Goal: Task Accomplishment & Management: Complete application form

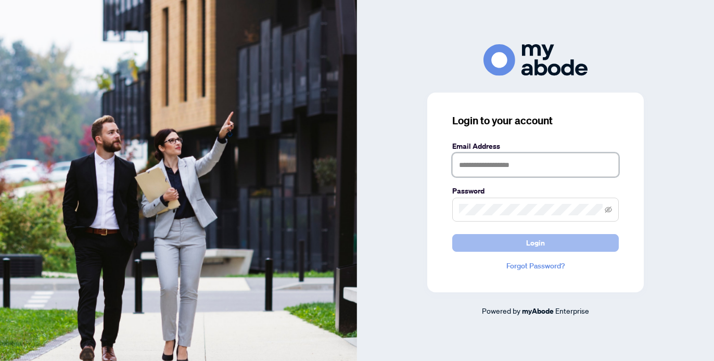
type input "**********"
click at [534, 239] on span "Login" at bounding box center [535, 243] width 19 height 17
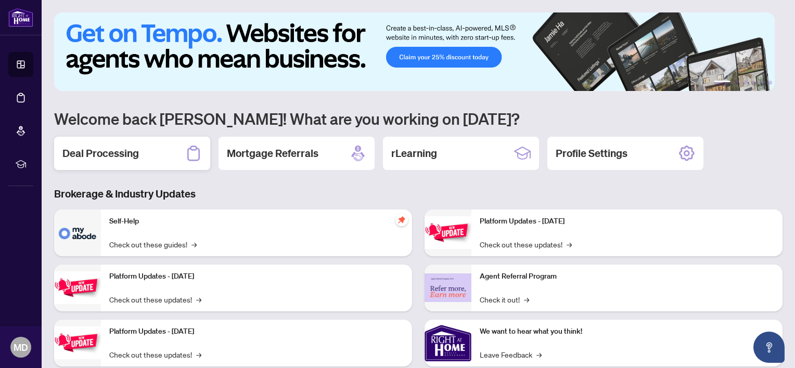
click at [101, 150] on h2 "Deal Processing" at bounding box center [100, 153] width 76 height 15
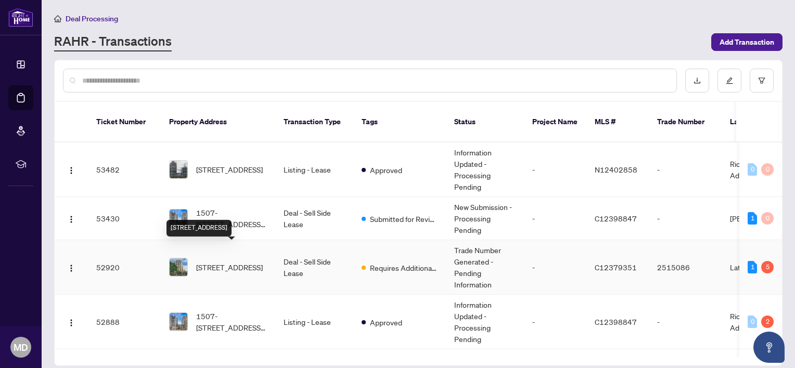
click at [222, 262] on span "[STREET_ADDRESS]" at bounding box center [229, 267] width 67 height 11
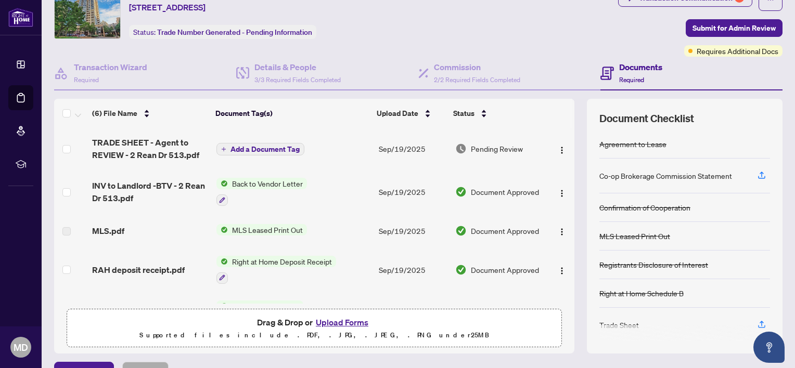
scroll to position [31, 0]
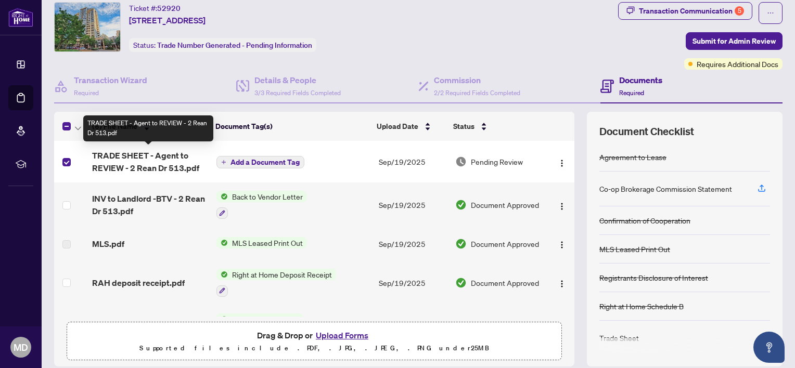
click at [122, 161] on span "TRADE SHEET - Agent to REVIEW - 2 Rean Dr 513.pdf" at bounding box center [150, 161] width 116 height 25
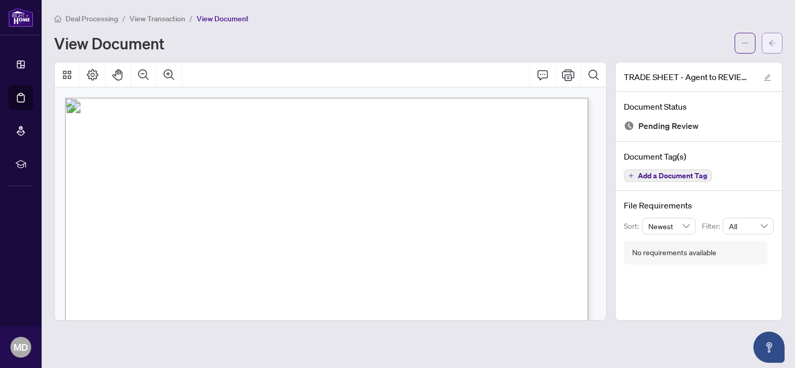
click at [713, 42] on icon "arrow-left" at bounding box center [771, 43] width 7 height 7
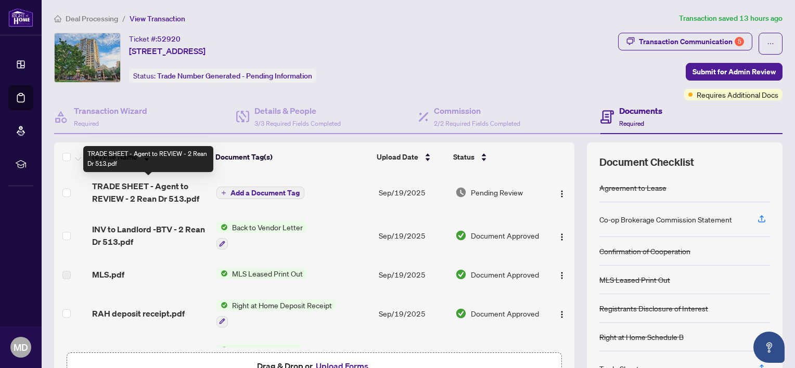
click at [138, 190] on span "TRADE SHEET - Agent to REVIEW - 2 Rean Dr 513.pdf" at bounding box center [150, 192] width 116 height 25
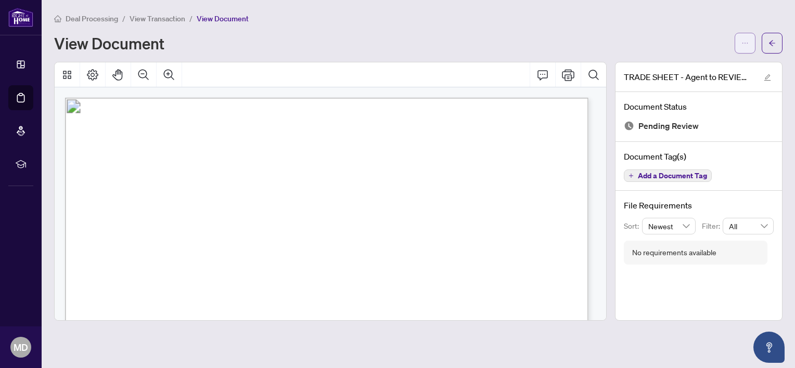
click at [713, 45] on icon "ellipsis" at bounding box center [744, 43] width 7 height 7
click at [686, 67] on span "Download" at bounding box center [707, 65] width 79 height 11
click at [713, 42] on icon "arrow-left" at bounding box center [771, 43] width 7 height 7
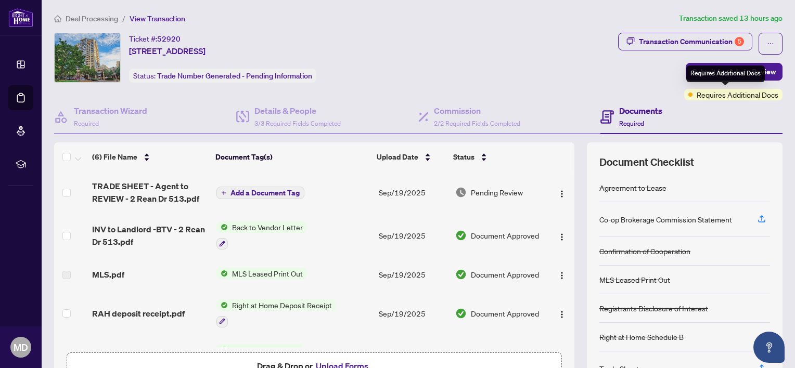
click at [712, 94] on span "Requires Additional Docs" at bounding box center [737, 94] width 82 height 11
click at [700, 97] on span "Requires Additional Docs" at bounding box center [737, 94] width 82 height 11
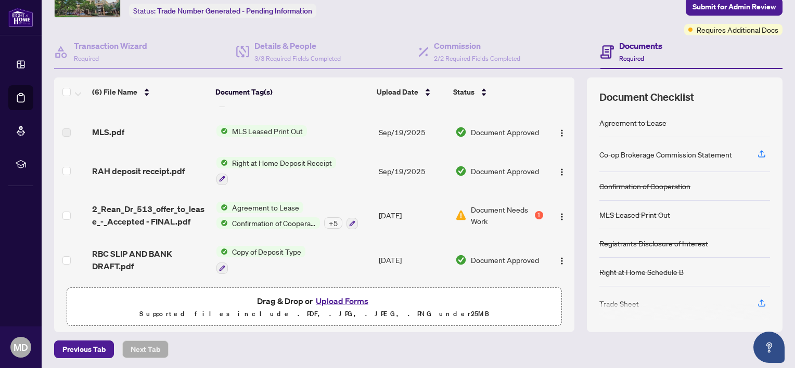
scroll to position [66, 0]
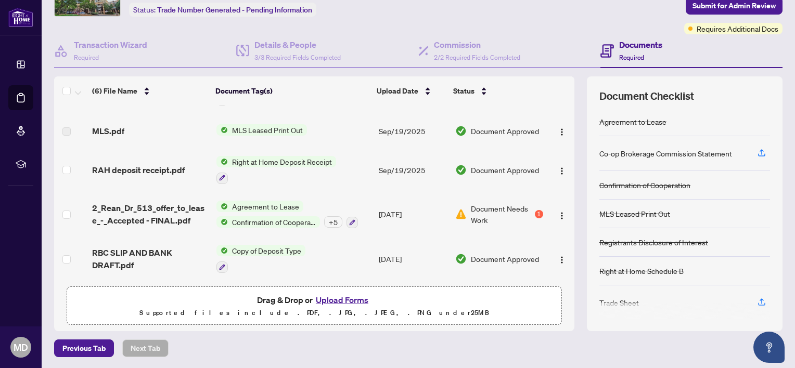
click at [535, 212] on div "1" at bounding box center [539, 214] width 8 height 8
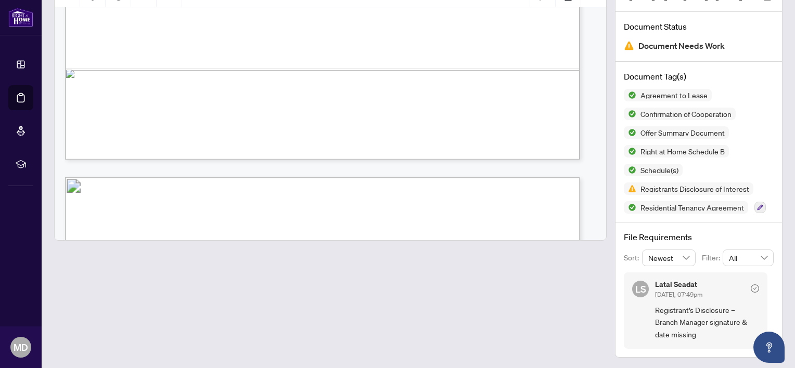
scroll to position [587, 0]
click at [526, 341] on div at bounding box center [330, 170] width 552 height 376
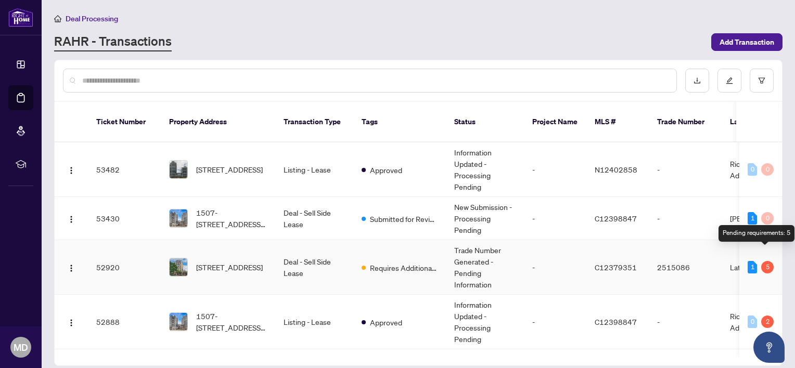
click at [713, 261] on div "5" at bounding box center [767, 267] width 12 height 12
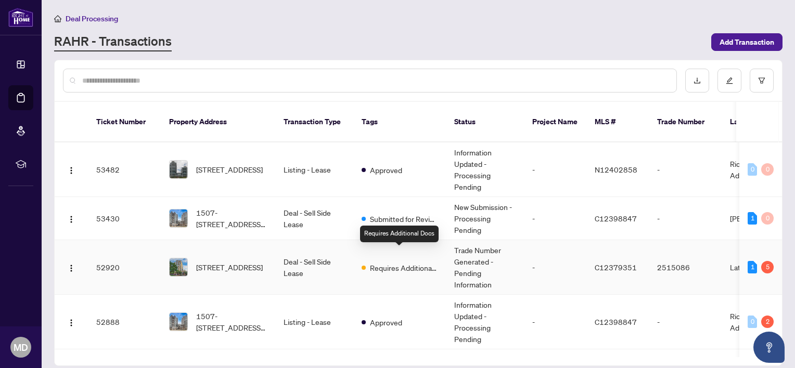
click at [426, 262] on span "Requires Additional Docs" at bounding box center [404, 267] width 68 height 11
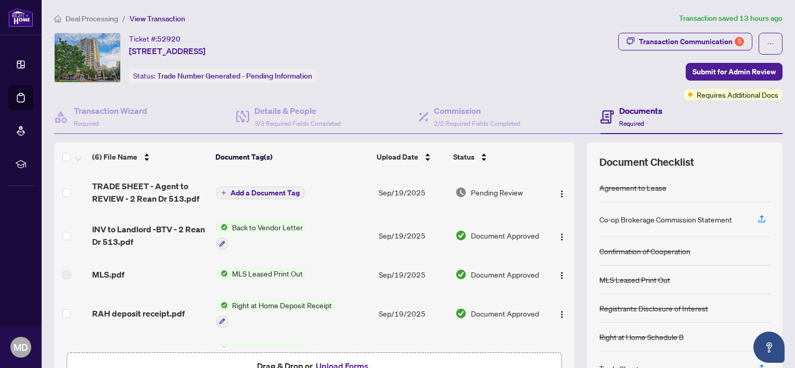
click at [635, 116] on div "Documents Required" at bounding box center [640, 117] width 43 height 24
click at [626, 112] on h4 "Documents" at bounding box center [640, 111] width 43 height 12
click at [713, 94] on span "Requires Additional Docs" at bounding box center [737, 94] width 82 height 11
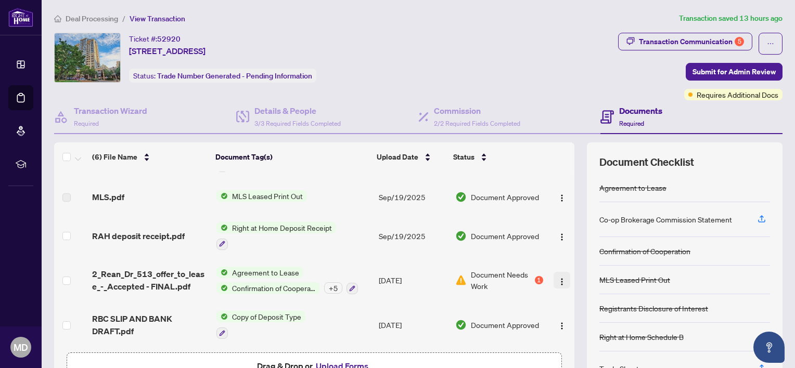
click at [558, 279] on img "button" at bounding box center [562, 282] width 8 height 8
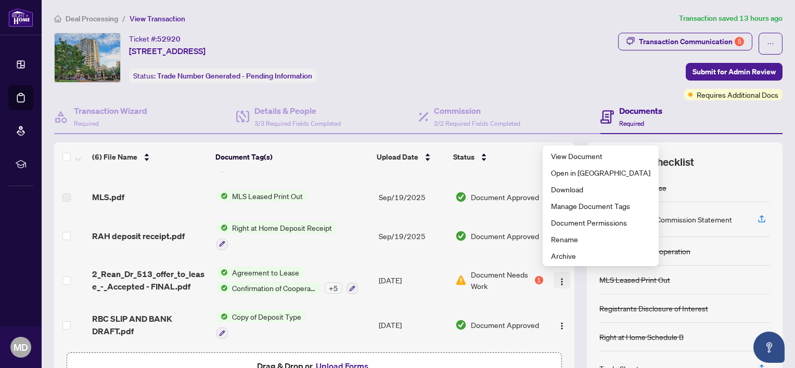
click at [558, 279] on img "button" at bounding box center [562, 282] width 8 height 8
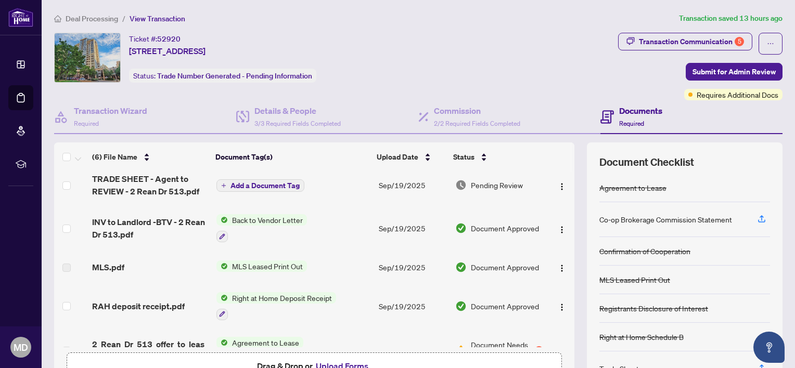
scroll to position [0, 0]
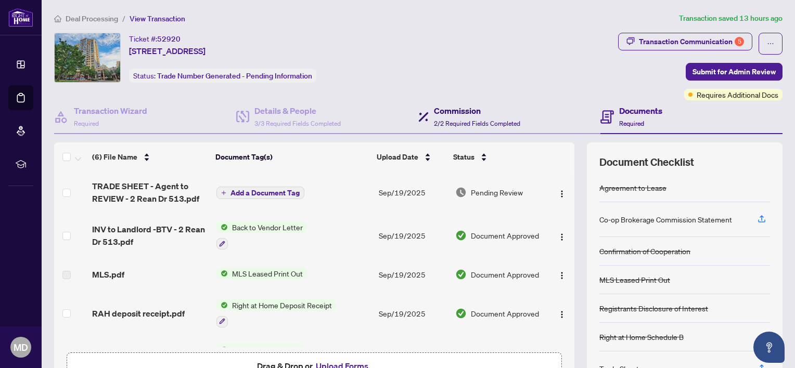
click at [447, 120] on span "2/2 Required Fields Completed" at bounding box center [477, 124] width 86 height 8
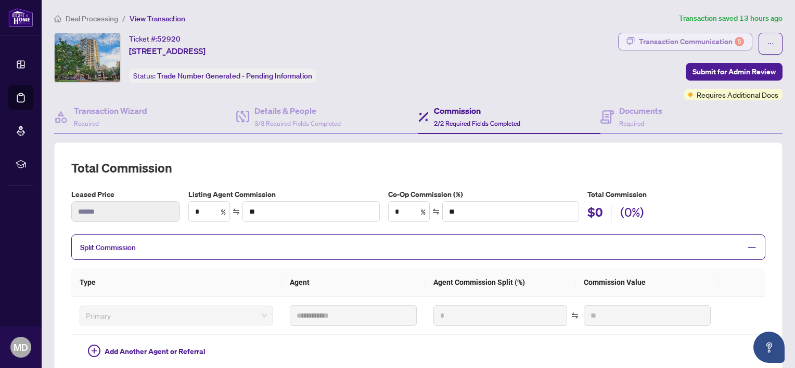
click at [699, 42] on div "Transaction Communication 5" at bounding box center [691, 41] width 105 height 17
type textarea "**********"
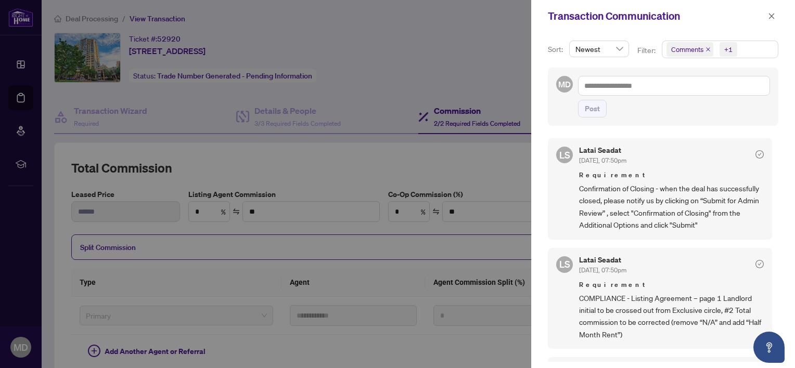
click at [645, 198] on span "Confirmation of Closing - when the deal has successfully closed, please notify …" at bounding box center [671, 207] width 185 height 49
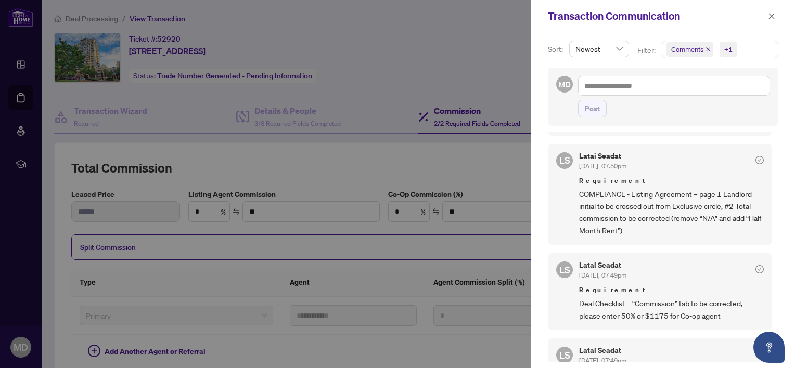
click at [636, 204] on span "COMPLIANCE - Listing Agreement – page 1 Landlord initial to be crossed out from…" at bounding box center [671, 212] width 185 height 49
drag, startPoint x: 636, startPoint y: 204, endPoint x: 693, endPoint y: 211, distance: 58.2
click at [693, 211] on span "COMPLIANCE - Listing Agreement – page 1 Landlord initial to be crossed out from…" at bounding box center [671, 212] width 185 height 49
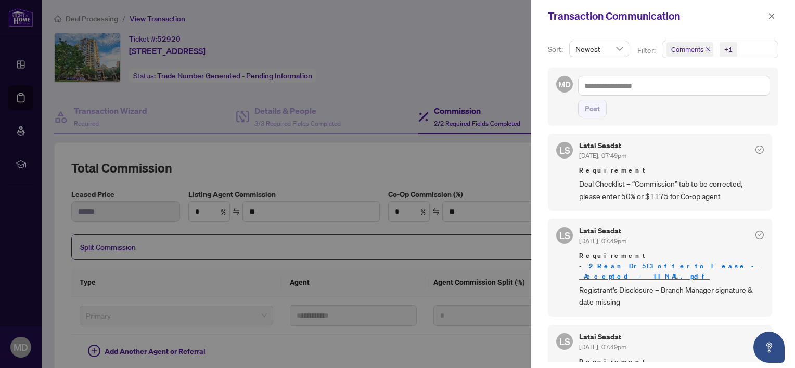
scroll to position [208, 0]
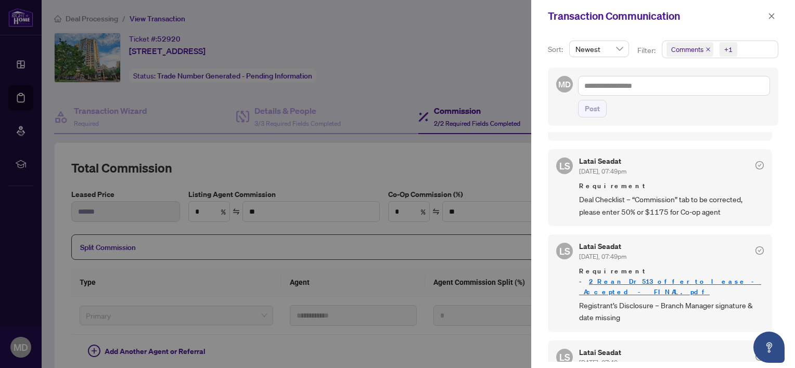
click at [399, 82] on div at bounding box center [397, 184] width 795 height 368
drag, startPoint x: 768, startPoint y: 15, endPoint x: 758, endPoint y: 25, distance: 14.7
click at [713, 16] on icon "close" at bounding box center [771, 15] width 7 height 7
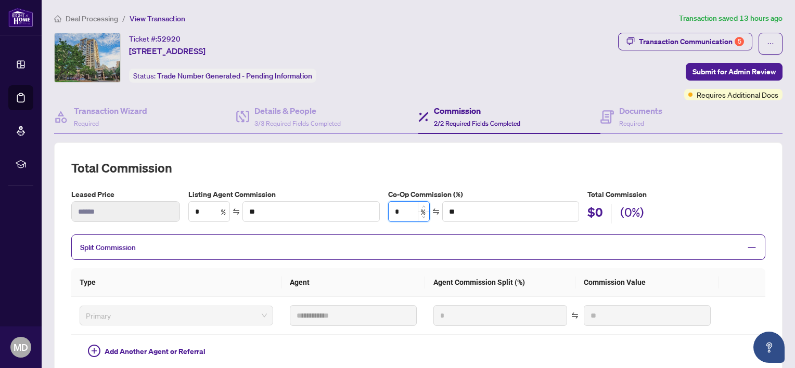
click at [398, 215] on input "*" at bounding box center [409, 212] width 41 height 20
type input "*"
type input "******"
type input "**"
type input "******"
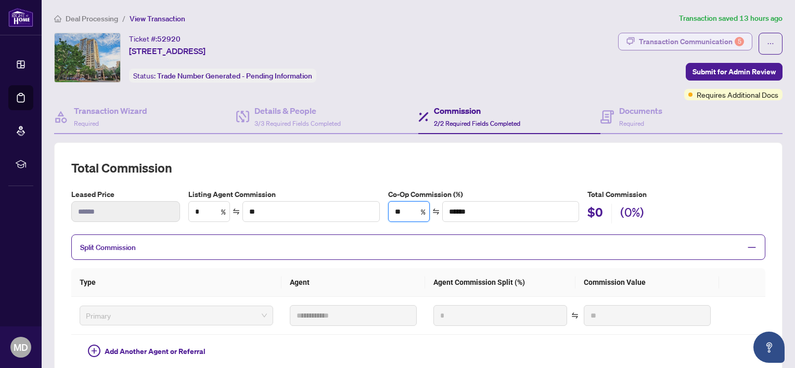
type input "**"
click at [693, 42] on div "Transaction Communication 5" at bounding box center [691, 41] width 105 height 17
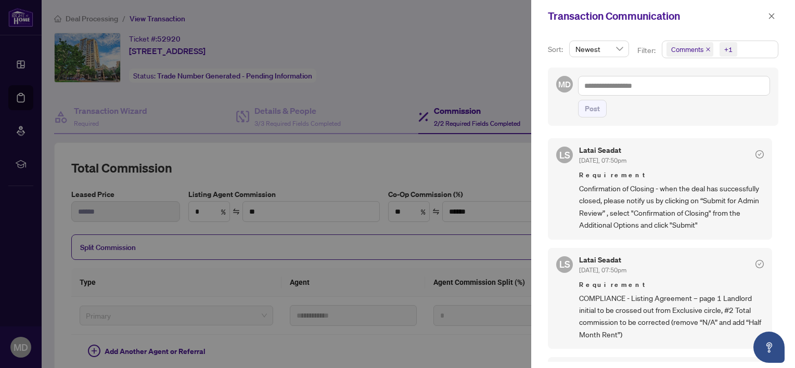
click at [465, 81] on div at bounding box center [397, 184] width 795 height 368
click at [713, 17] on icon "close" at bounding box center [771, 15] width 7 height 7
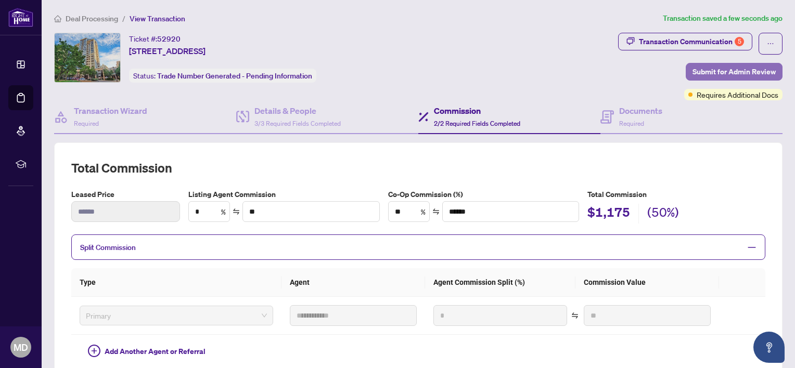
click at [709, 68] on span "Submit for Admin Review" at bounding box center [733, 71] width 83 height 17
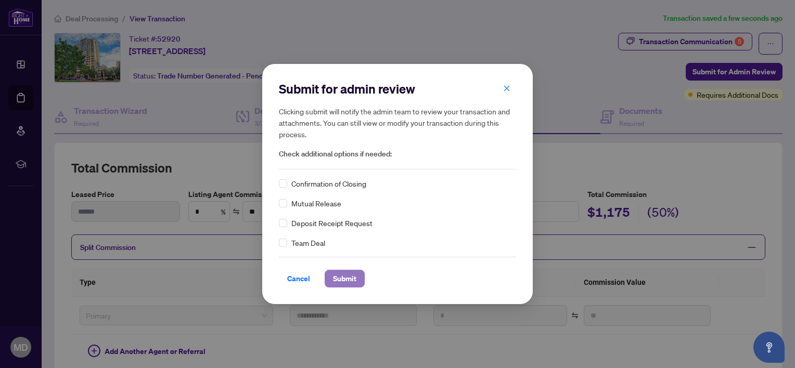
click at [351, 276] on span "Submit" at bounding box center [344, 278] width 23 height 17
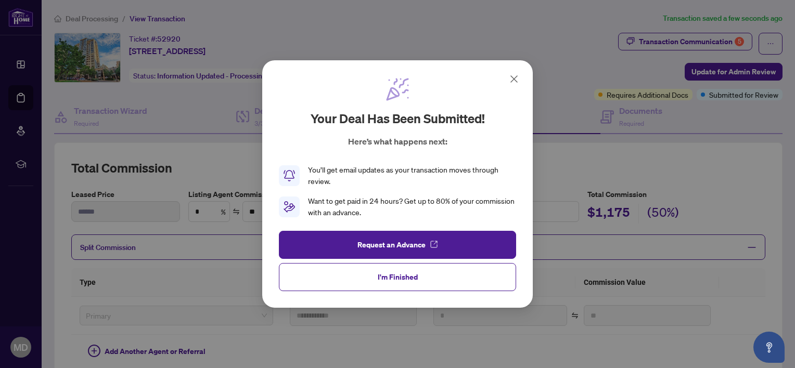
click at [512, 80] on icon at bounding box center [514, 79] width 12 height 12
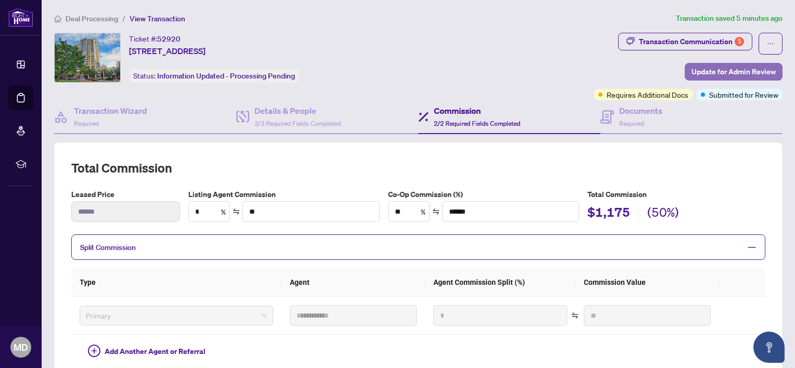
click at [713, 71] on span "Update for Admin Review" at bounding box center [733, 71] width 84 height 17
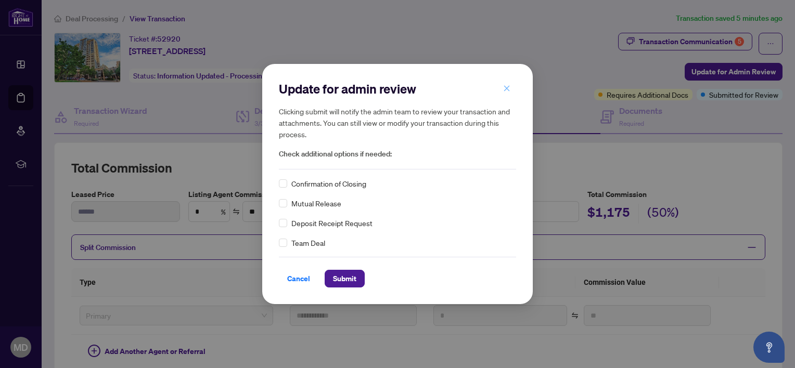
click at [506, 82] on span "button" at bounding box center [506, 88] width 7 height 17
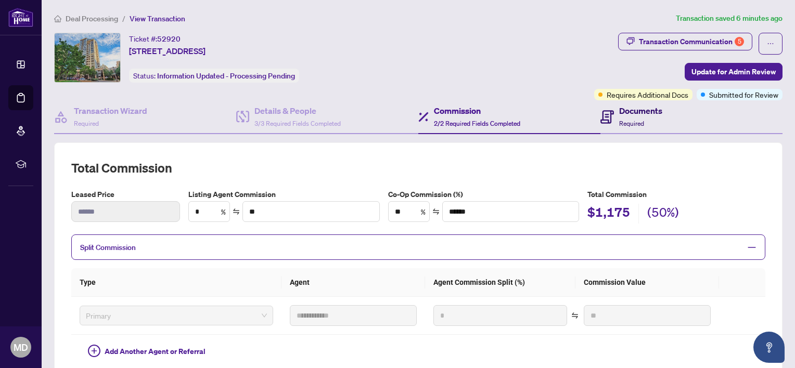
click at [623, 109] on h4 "Documents" at bounding box center [640, 111] width 43 height 12
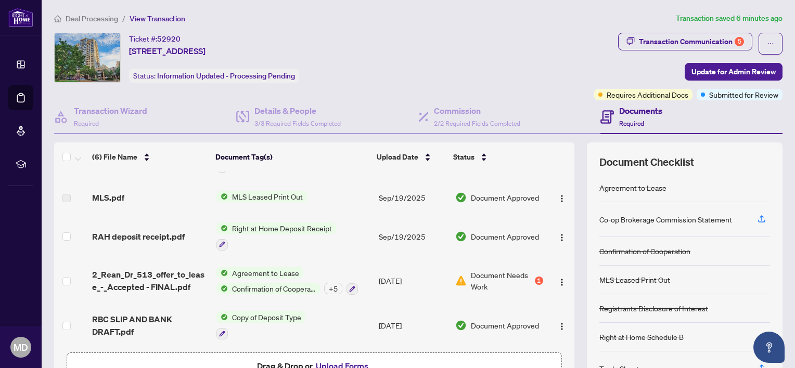
scroll to position [77, 0]
click at [702, 41] on div "Transaction Communication 5" at bounding box center [691, 41] width 105 height 17
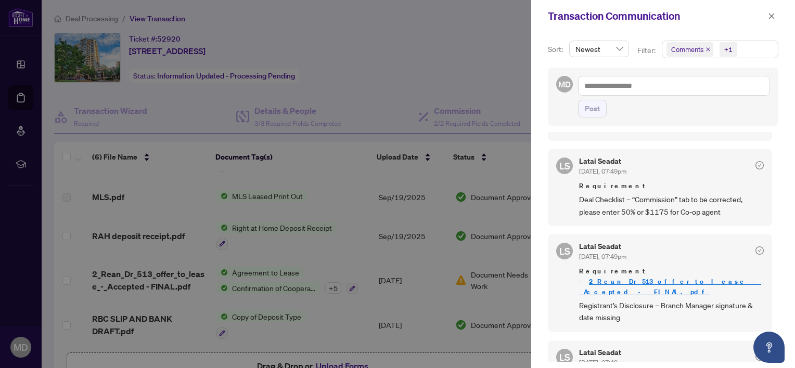
scroll to position [260, 0]
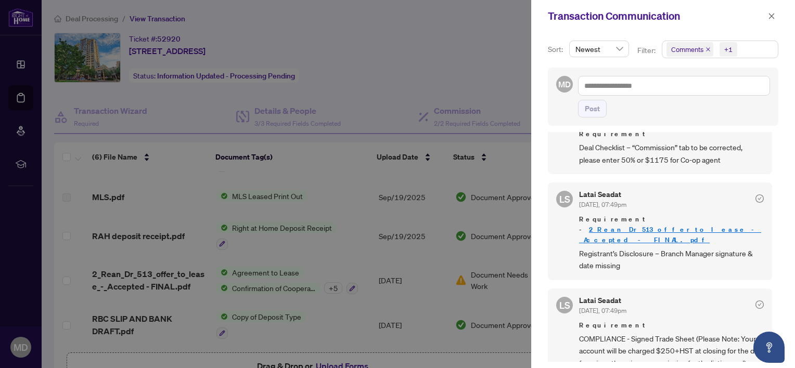
click at [390, 30] on div at bounding box center [397, 184] width 795 height 368
click at [713, 17] on icon "close" at bounding box center [772, 16] width 6 height 6
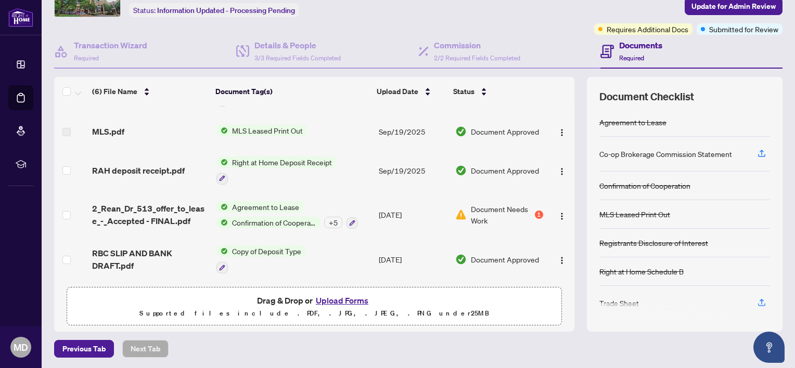
scroll to position [66, 0]
click at [341, 300] on button "Upload Forms" at bounding box center [342, 300] width 59 height 14
click at [337, 297] on button "Upload Forms" at bounding box center [342, 300] width 59 height 14
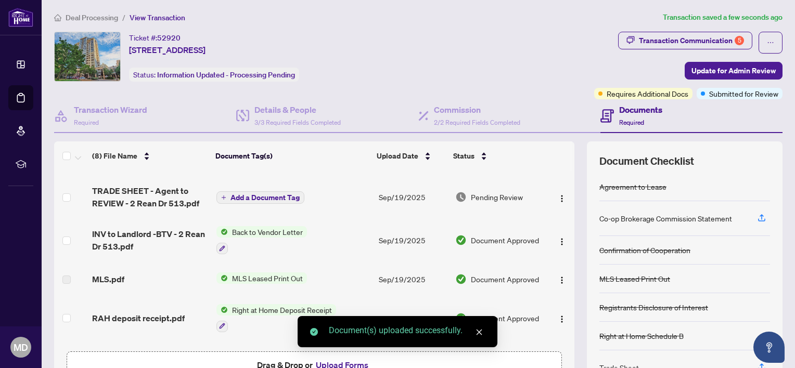
scroll to position [0, 0]
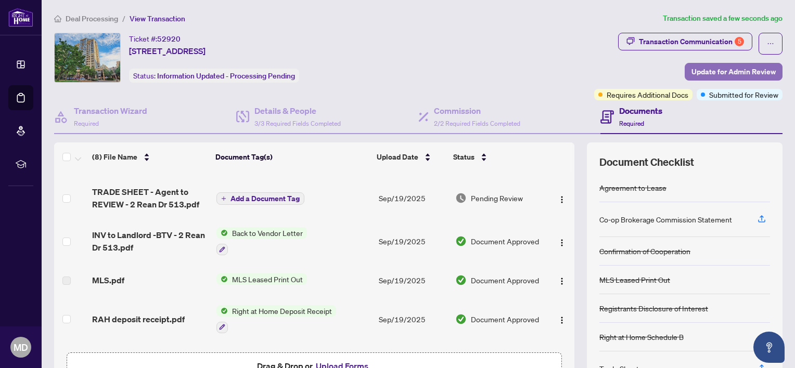
click at [713, 72] on span "Update for Admin Review" at bounding box center [733, 71] width 84 height 17
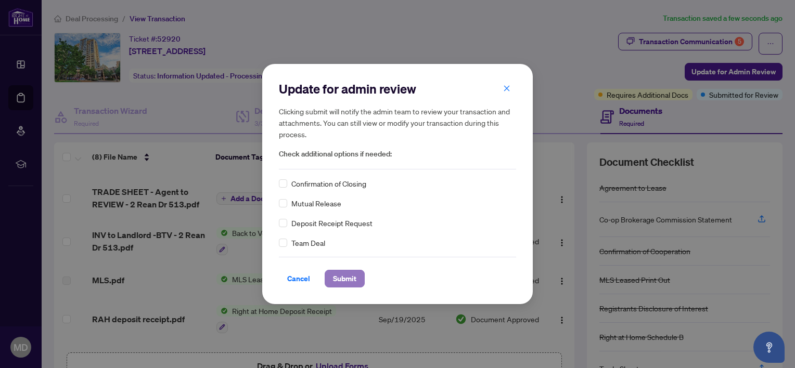
click at [343, 280] on span "Submit" at bounding box center [344, 278] width 23 height 17
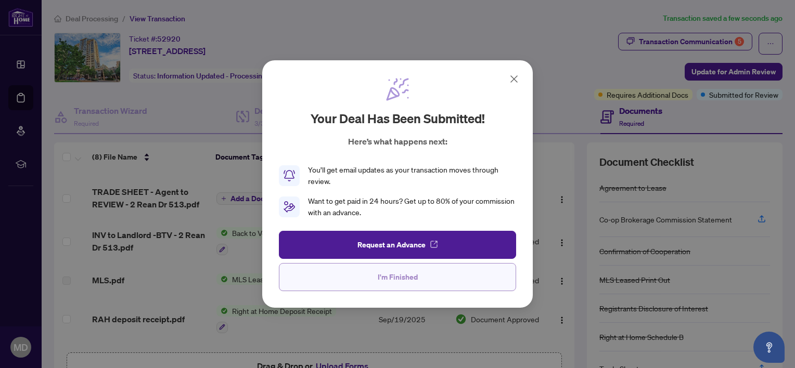
click at [398, 281] on span "I'm Finished" at bounding box center [398, 277] width 40 height 17
